Goal: Find specific page/section: Find specific page/section

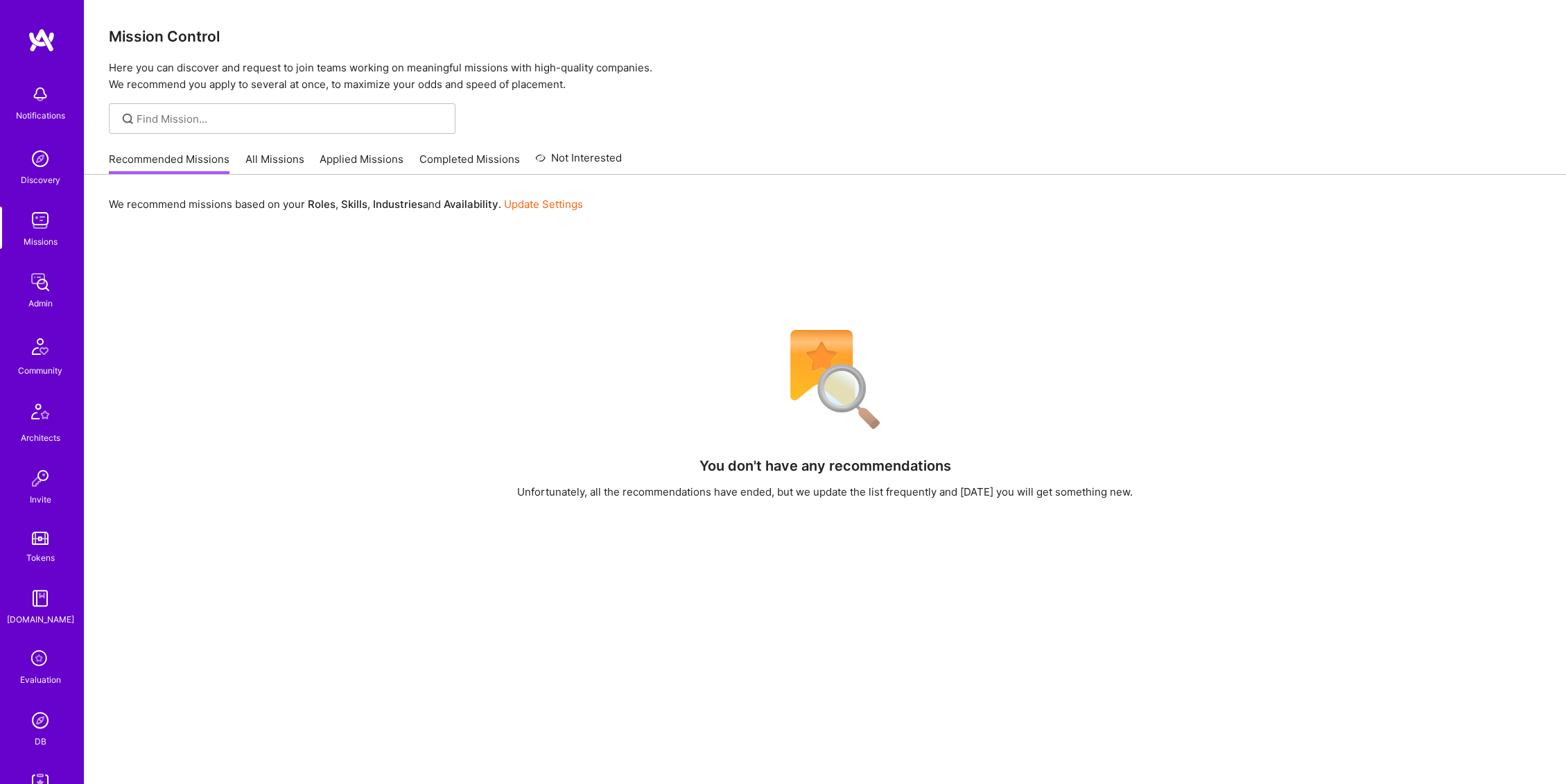
click at [594, 322] on div "You don't have any recommendations Unfortunately, all the recommendations have …" at bounding box center [825, 634] width 1433 height 627
click at [294, 155] on link "All Missions" at bounding box center [274, 163] width 59 height 23
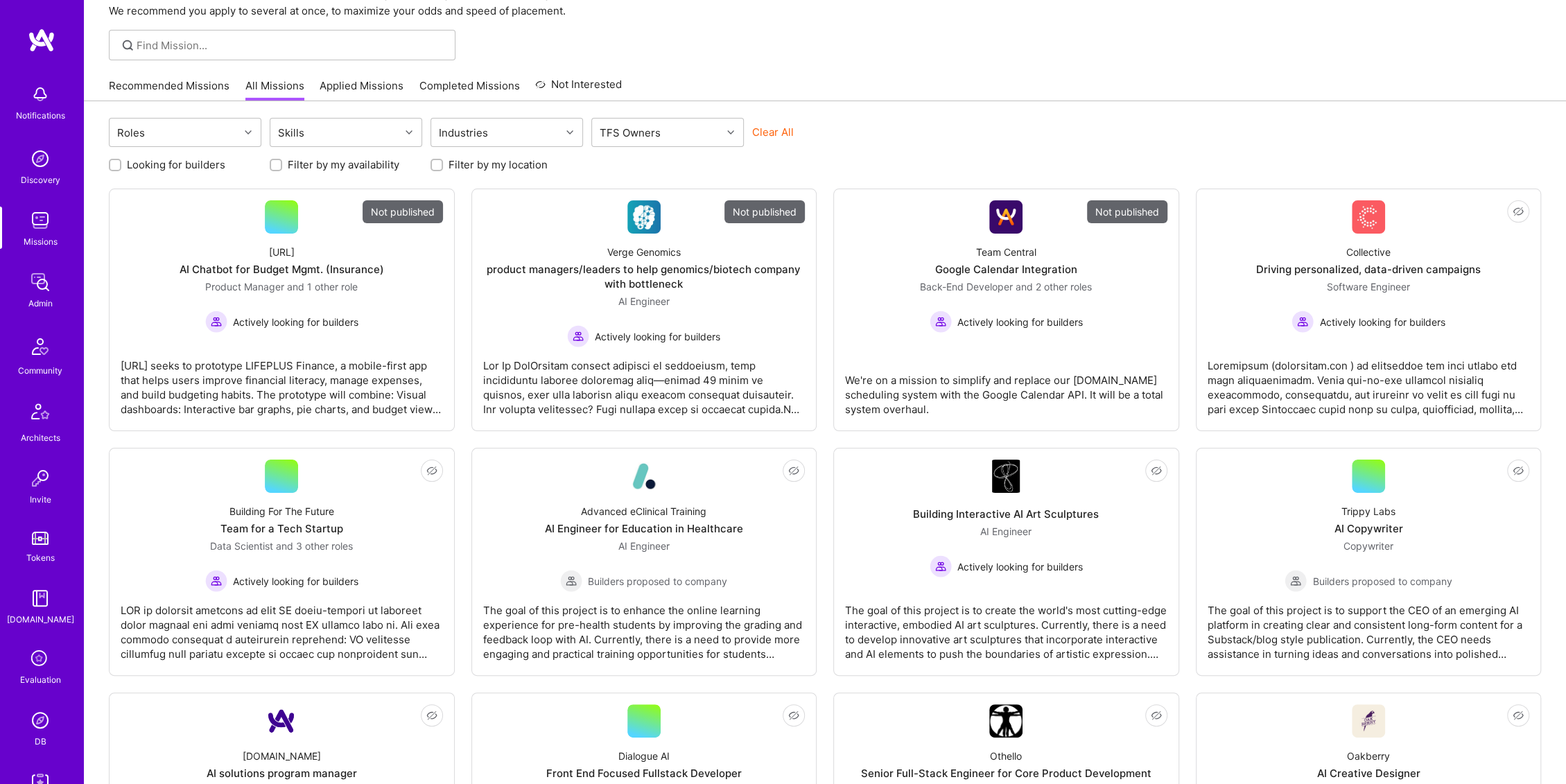
scroll to position [103, 0]
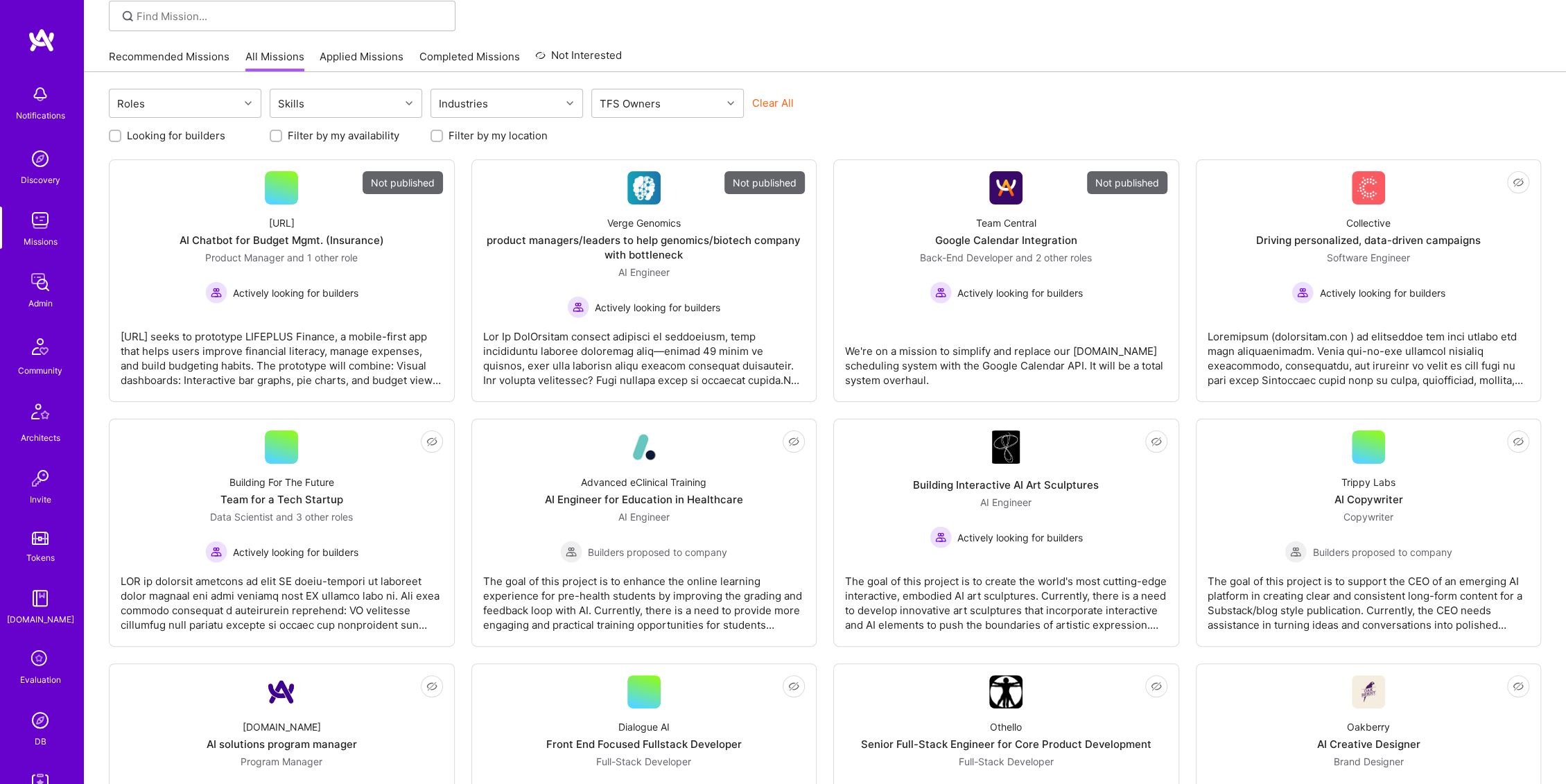
click at [880, 134] on div "Looking for builders Filter by my availability Filter by my location" at bounding box center [825, 132] width 1433 height 22
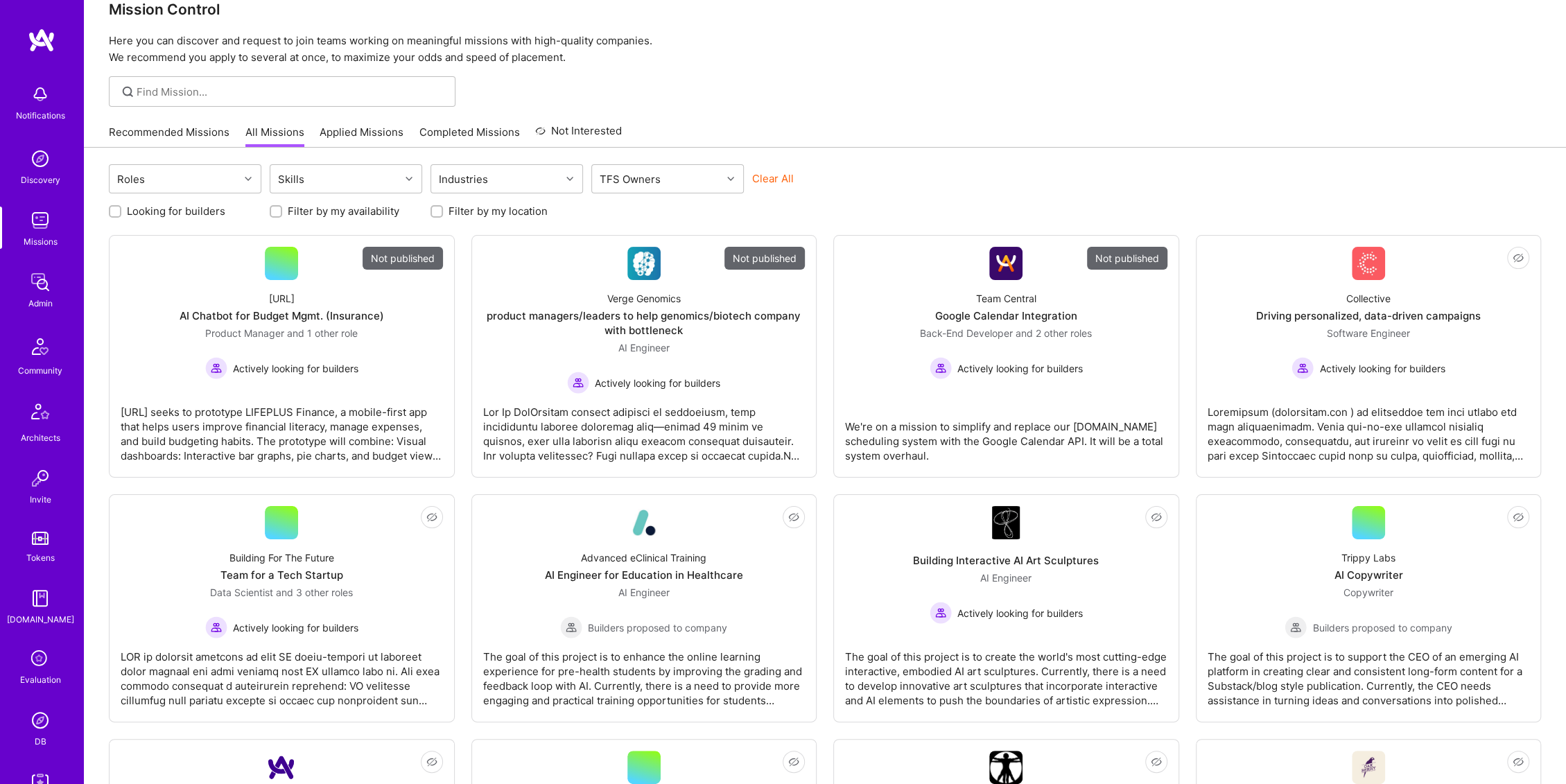
scroll to position [0, 0]
